Goal: Information Seeking & Learning: Learn about a topic

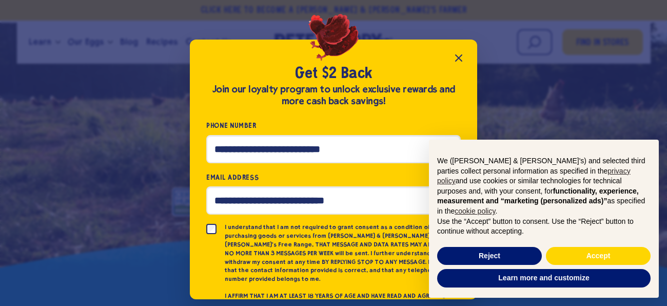
click at [457, 55] on icon "Close popup" at bounding box center [459, 58] width 12 height 12
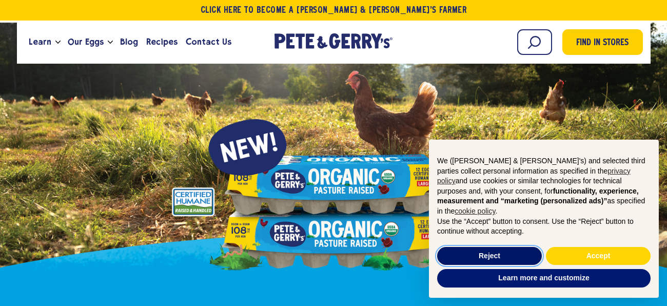
click at [485, 252] on button "Reject" at bounding box center [489, 256] width 105 height 18
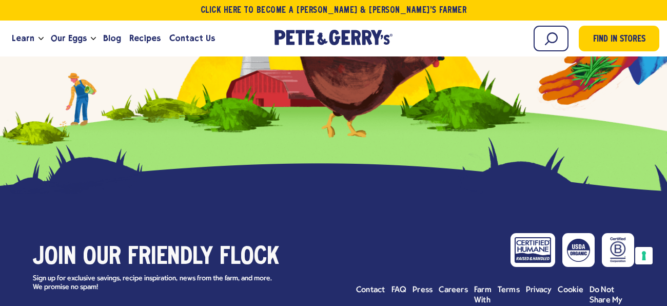
scroll to position [4152, 0]
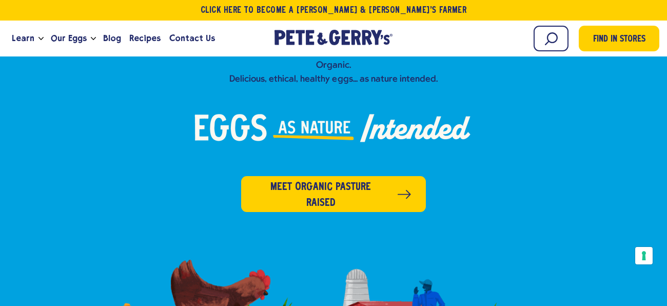
scroll to position [0, 0]
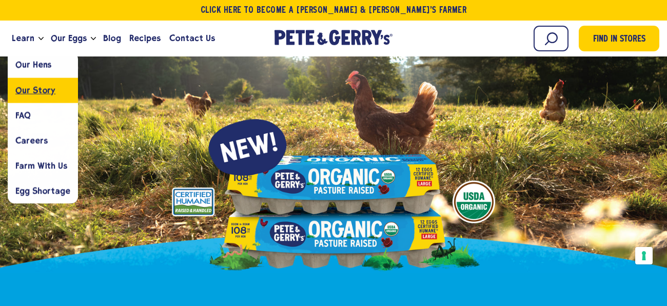
click at [27, 94] on span "Our Story" at bounding box center [35, 90] width 40 height 10
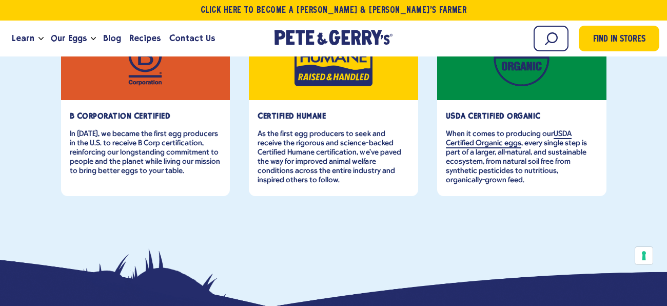
scroll to position [1718, 0]
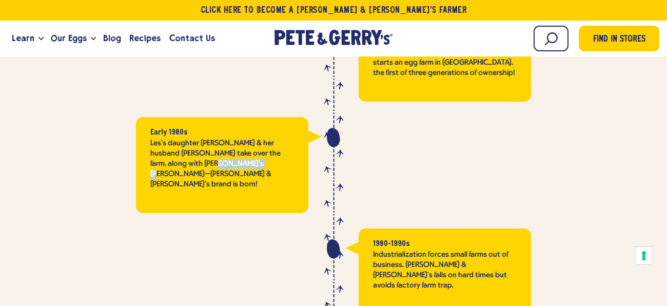
drag, startPoint x: 196, startPoint y: 148, endPoint x: 242, endPoint y: 153, distance: 45.9
click at [242, 153] on p "Les's daughter Carol & her husband Gerry take over the farm, along with Carol's…" at bounding box center [222, 163] width 144 height 51
copy p "[PERSON_NAME] & [PERSON_NAME]'s"
